Goal: Task Accomplishment & Management: Manage account settings

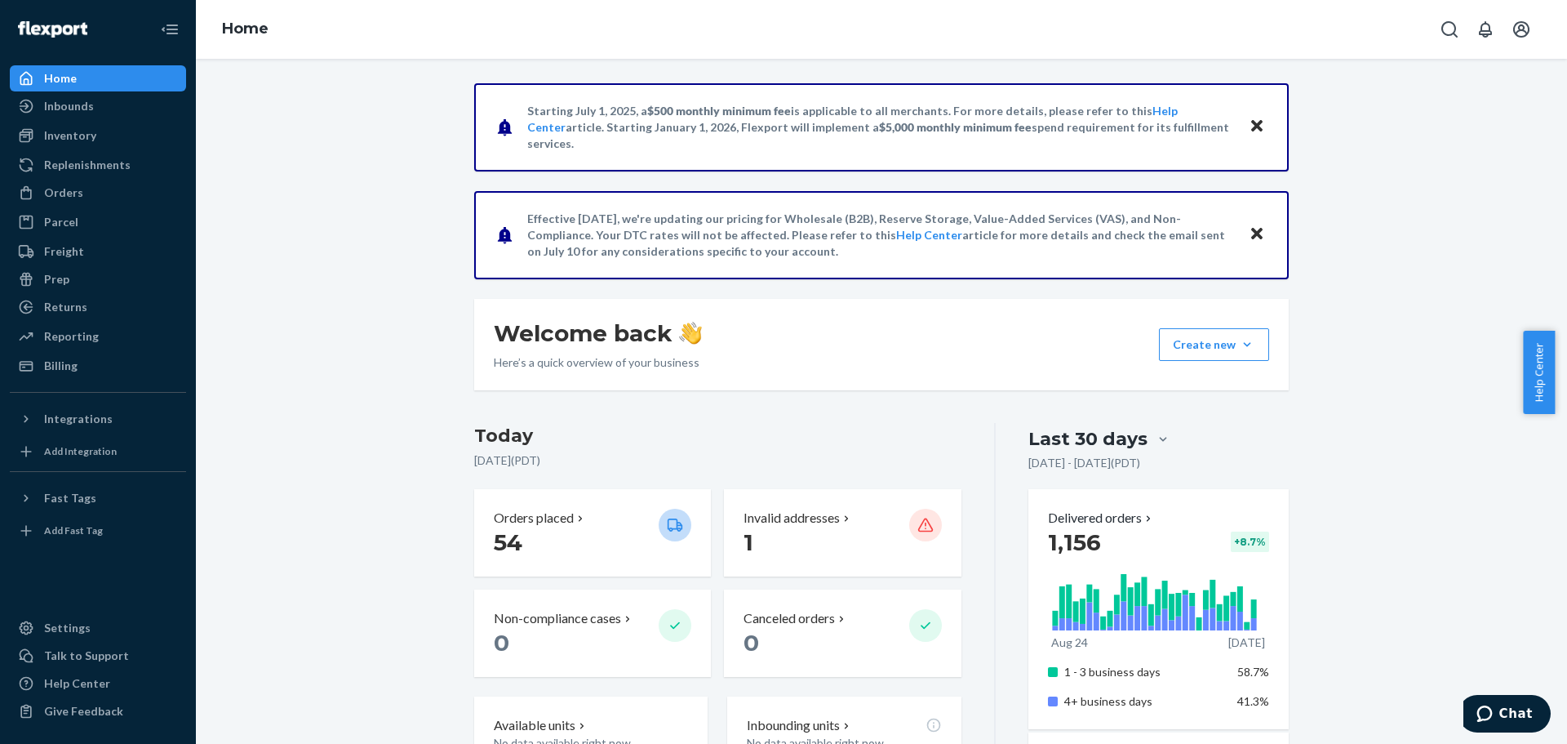
click at [1251, 230] on icon "Close" at bounding box center [1256, 234] width 11 height 20
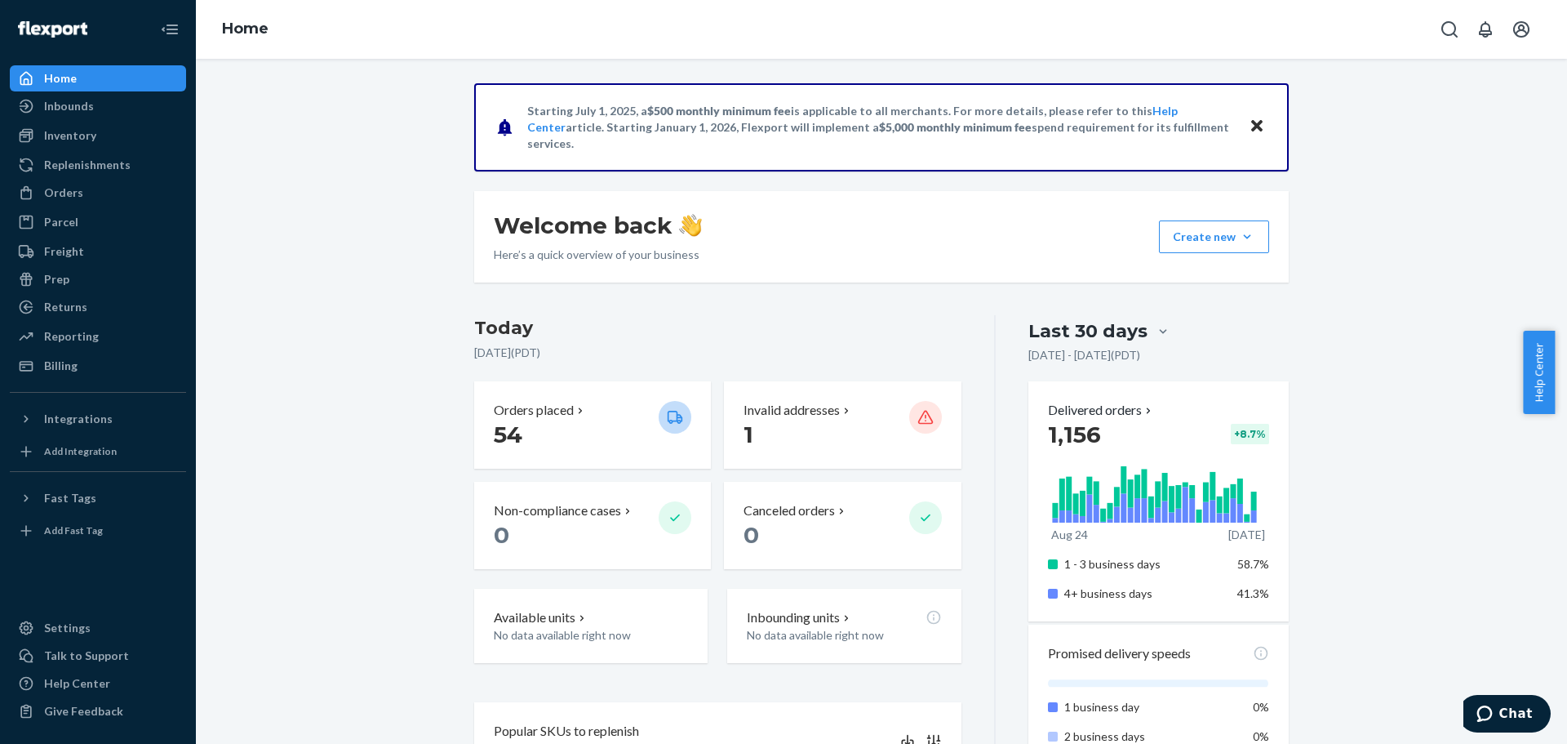
click at [1260, 127] on button "Close" at bounding box center [1256, 127] width 21 height 24
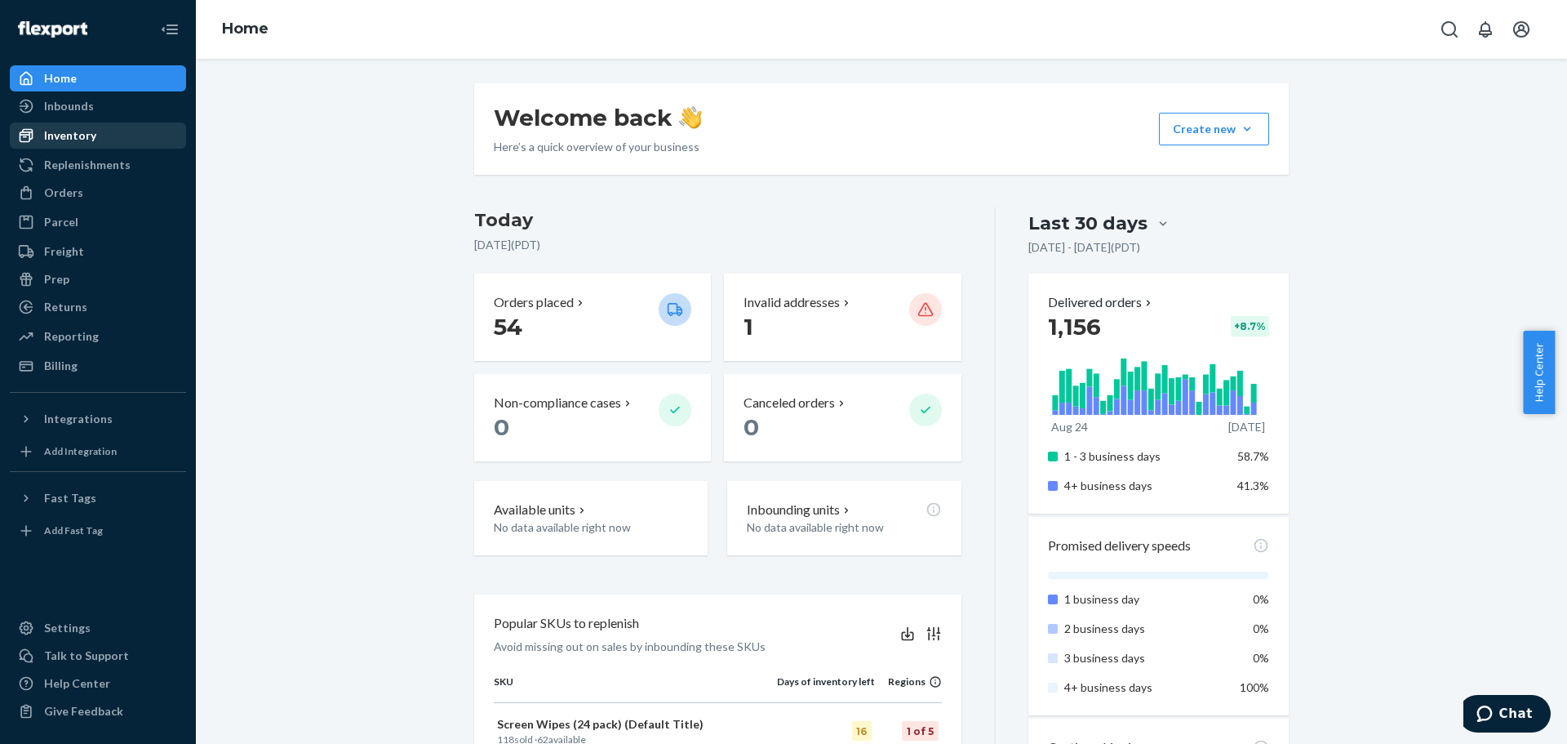
click at [82, 141] on div "Inventory" at bounding box center [70, 135] width 52 height 16
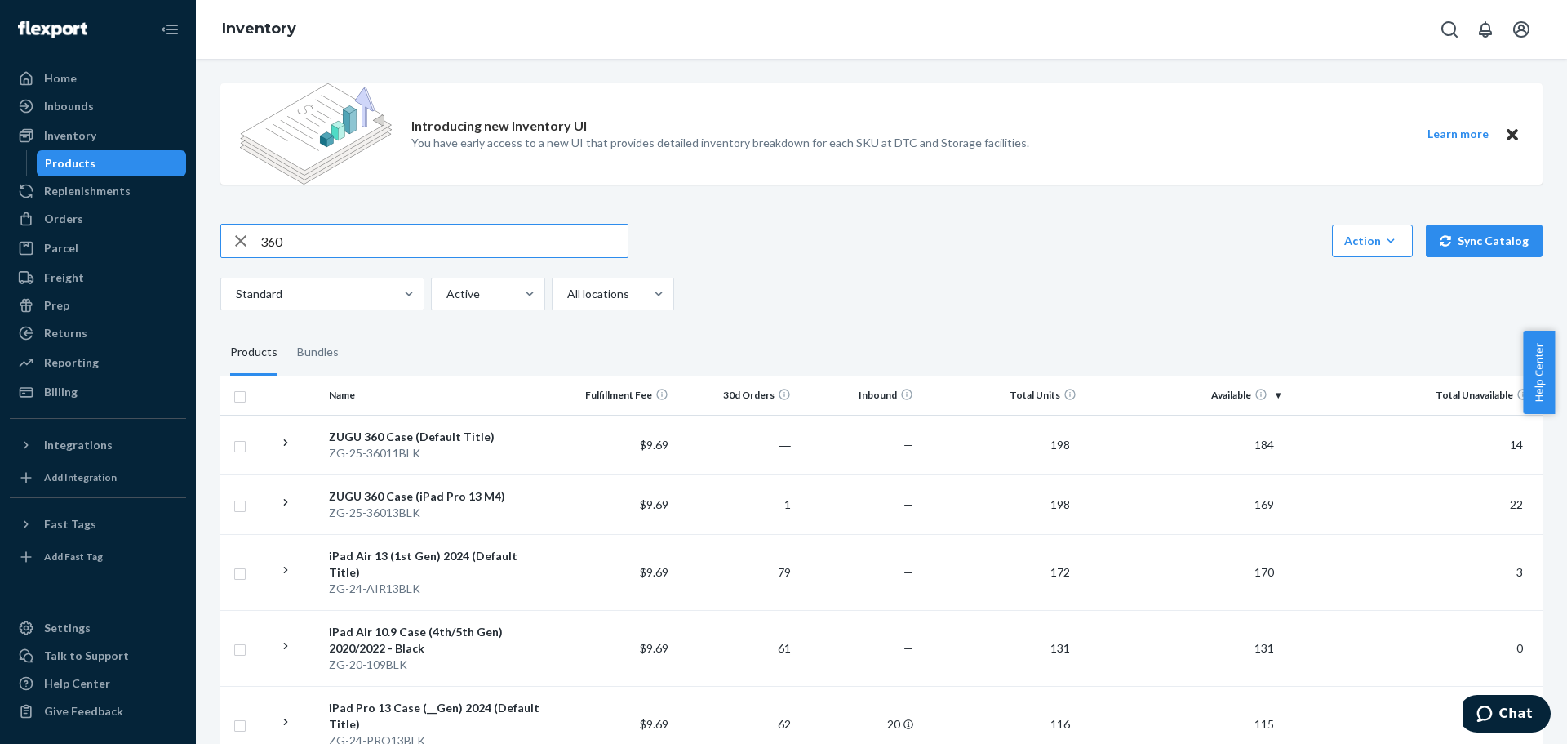
type input "360"
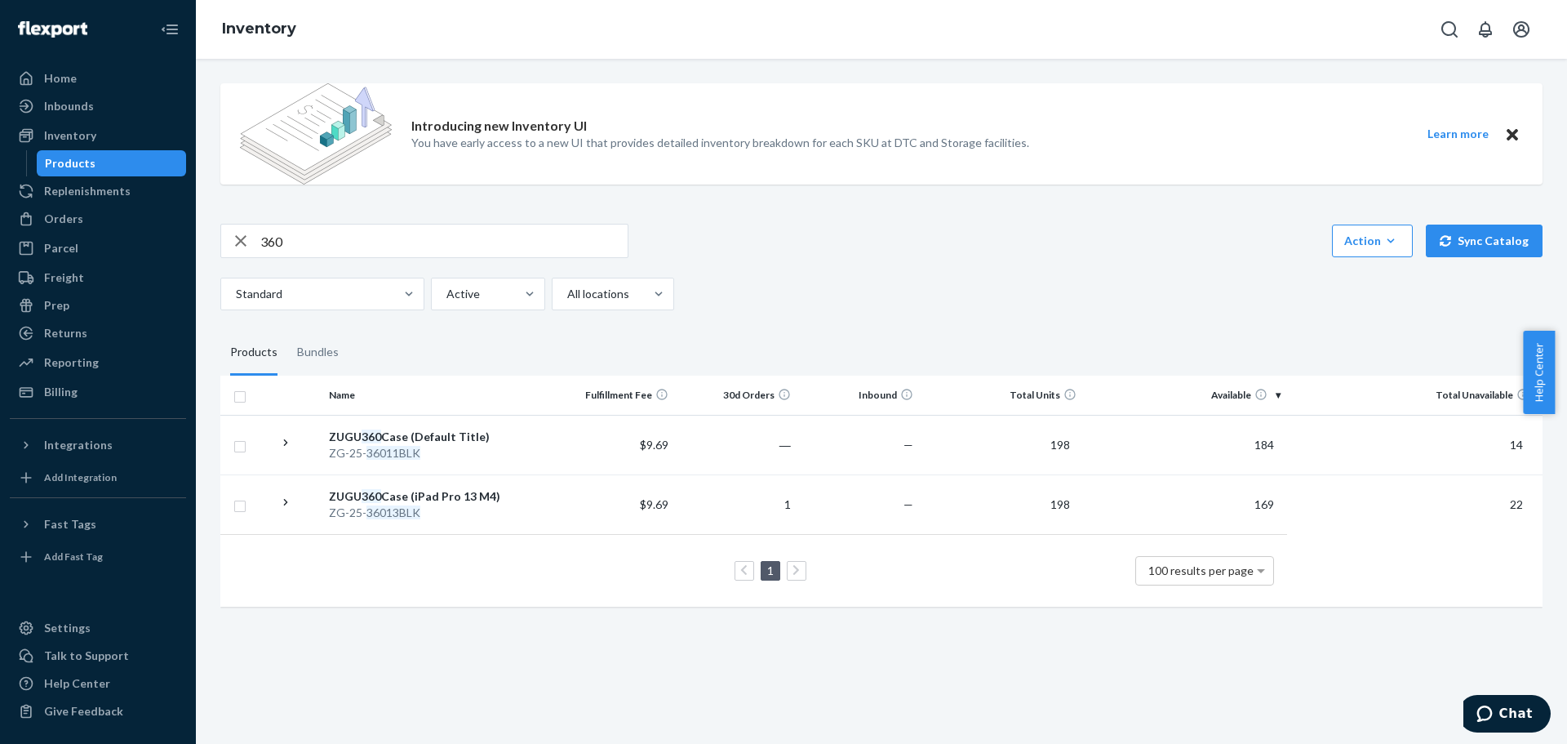
click at [1502, 124] on button "Close" at bounding box center [1512, 134] width 21 height 20
